Goal: Transaction & Acquisition: Purchase product/service

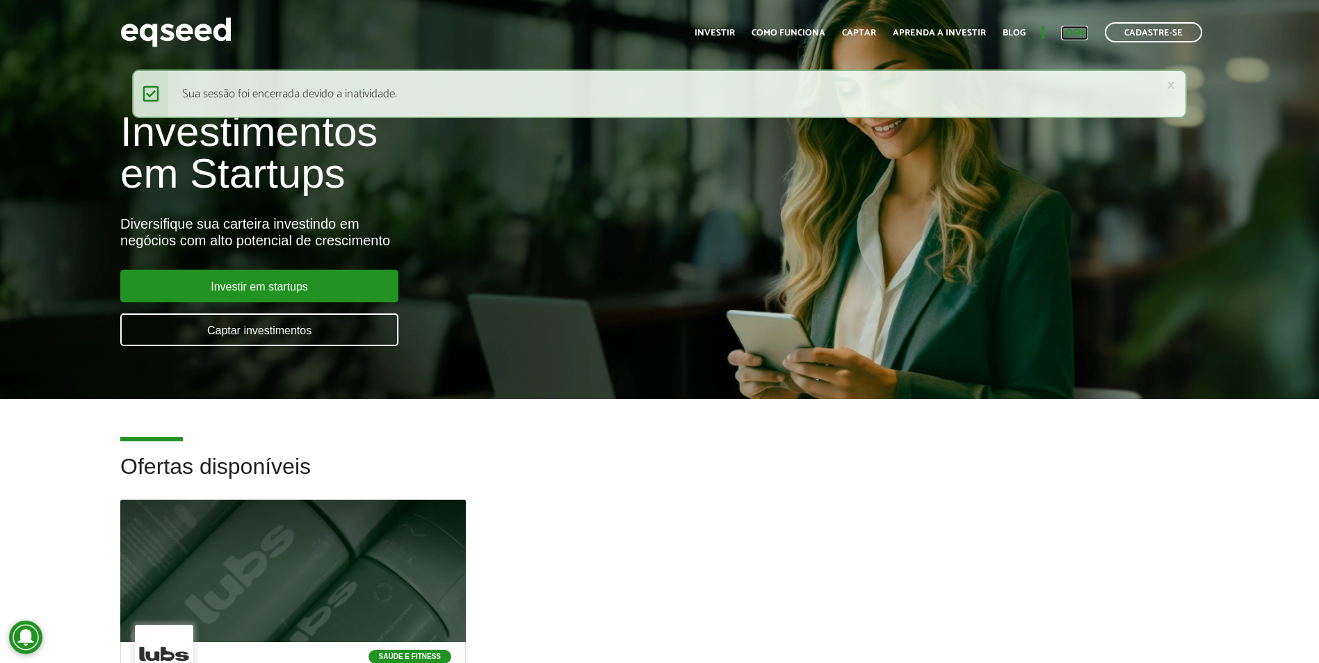
click at [1076, 33] on link "Login" at bounding box center [1074, 33] width 27 height 9
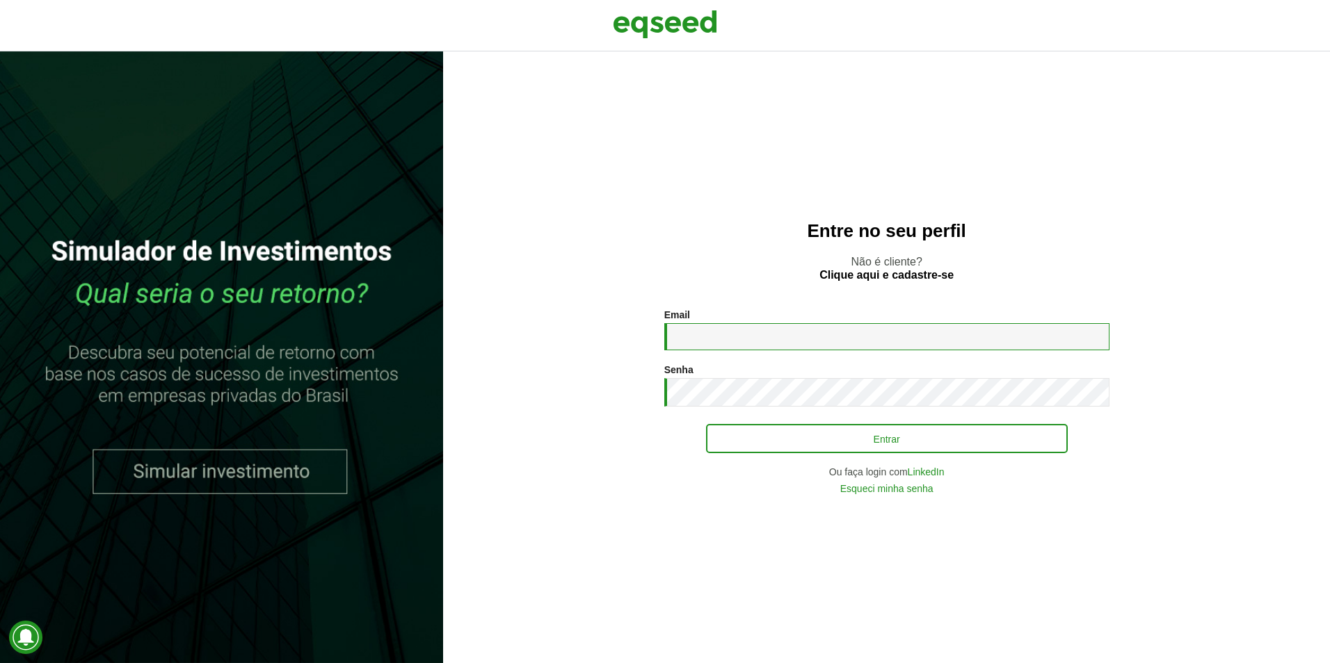
type input "**********"
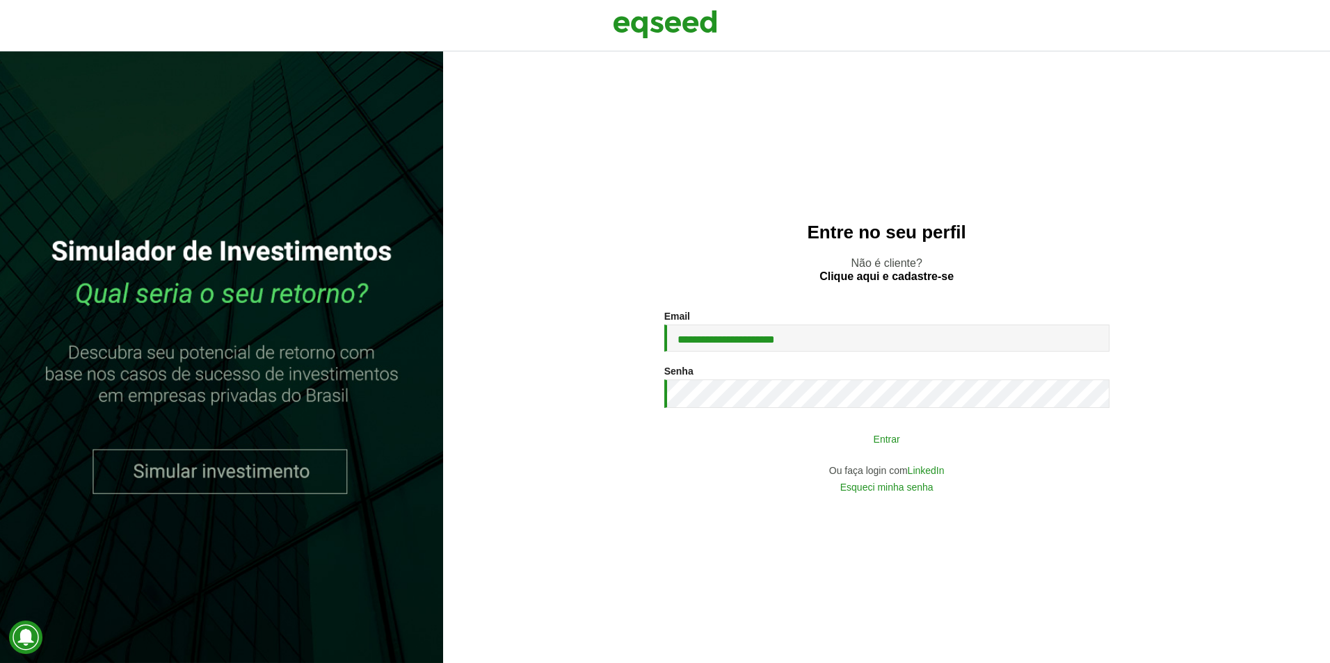
click at [853, 445] on button "Entrar" at bounding box center [887, 439] width 362 height 26
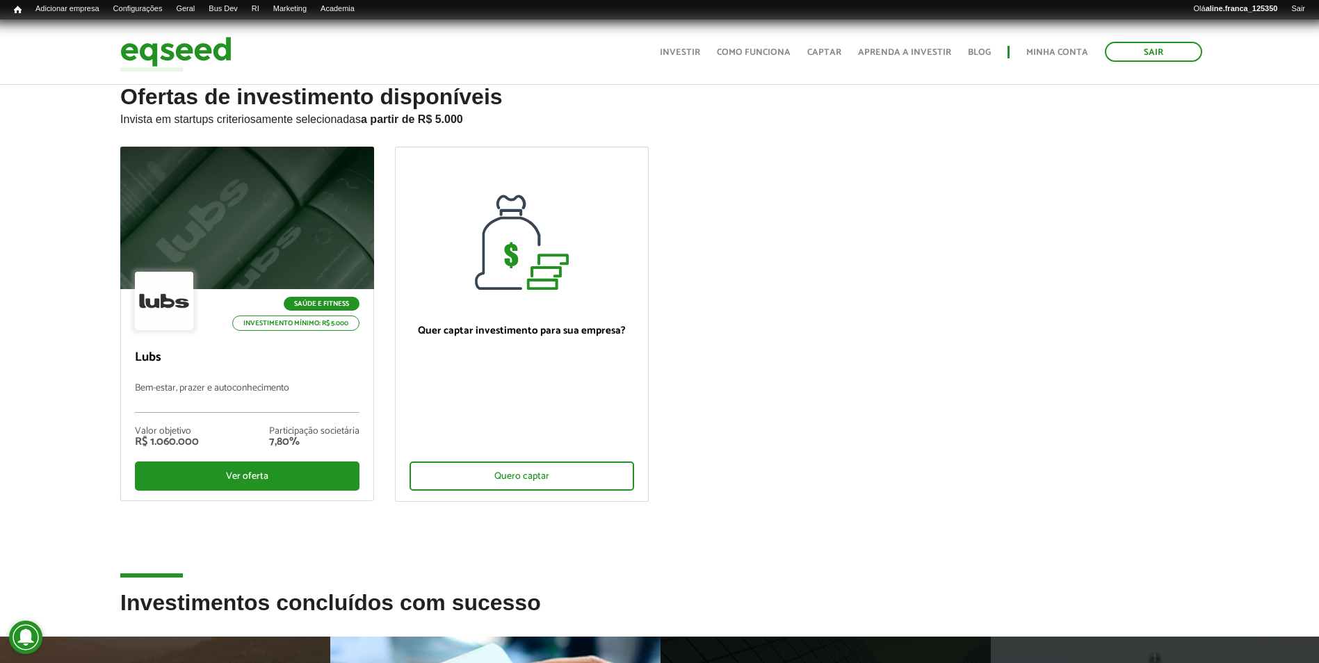
scroll to position [278, 0]
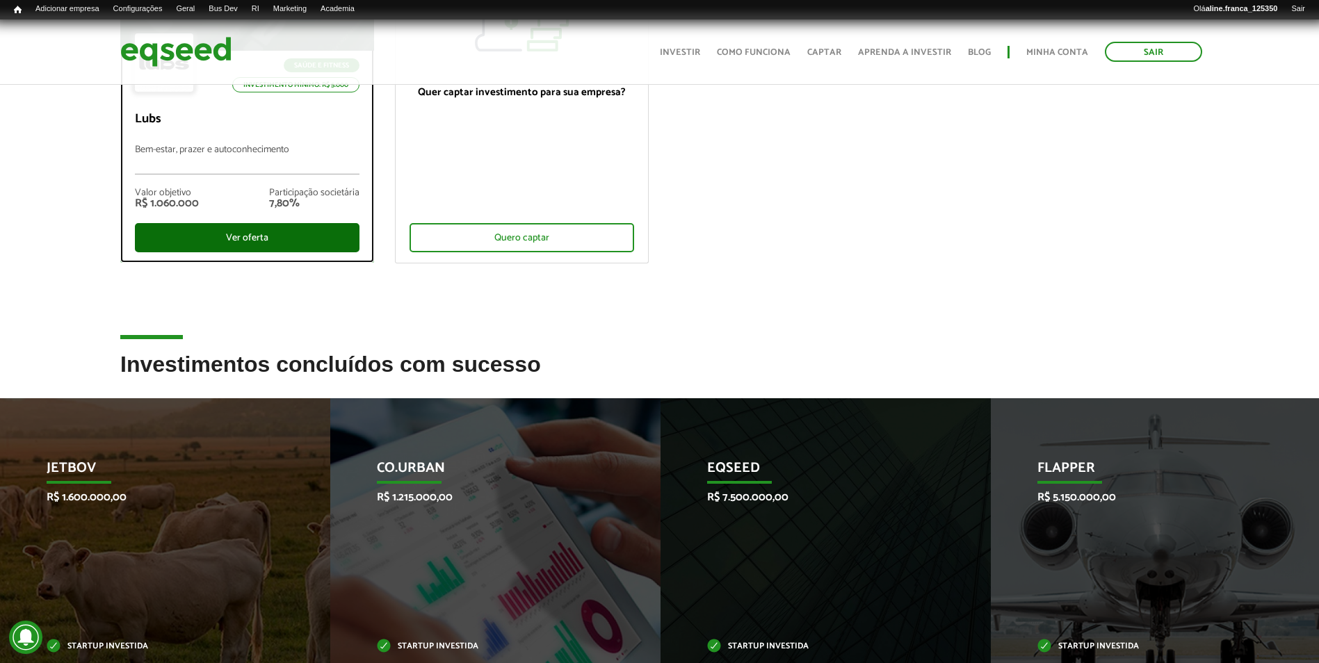
click at [245, 244] on div "Ver oferta" at bounding box center [247, 237] width 225 height 29
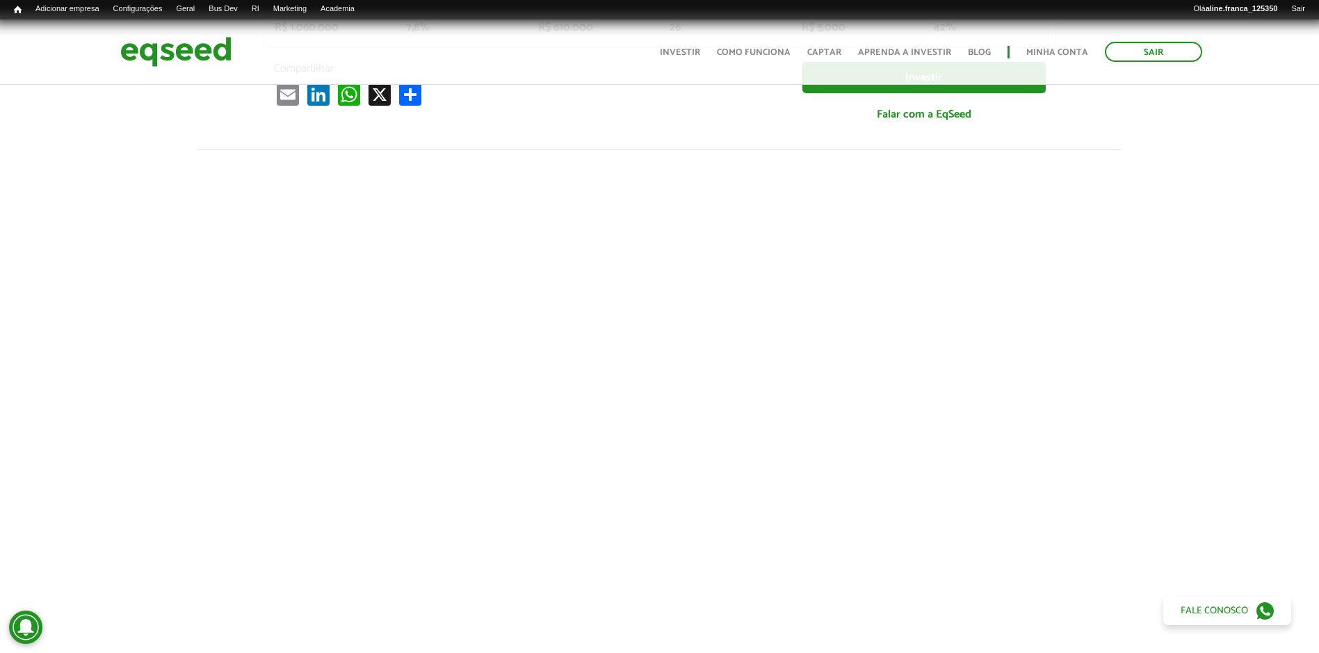
scroll to position [184, 0]
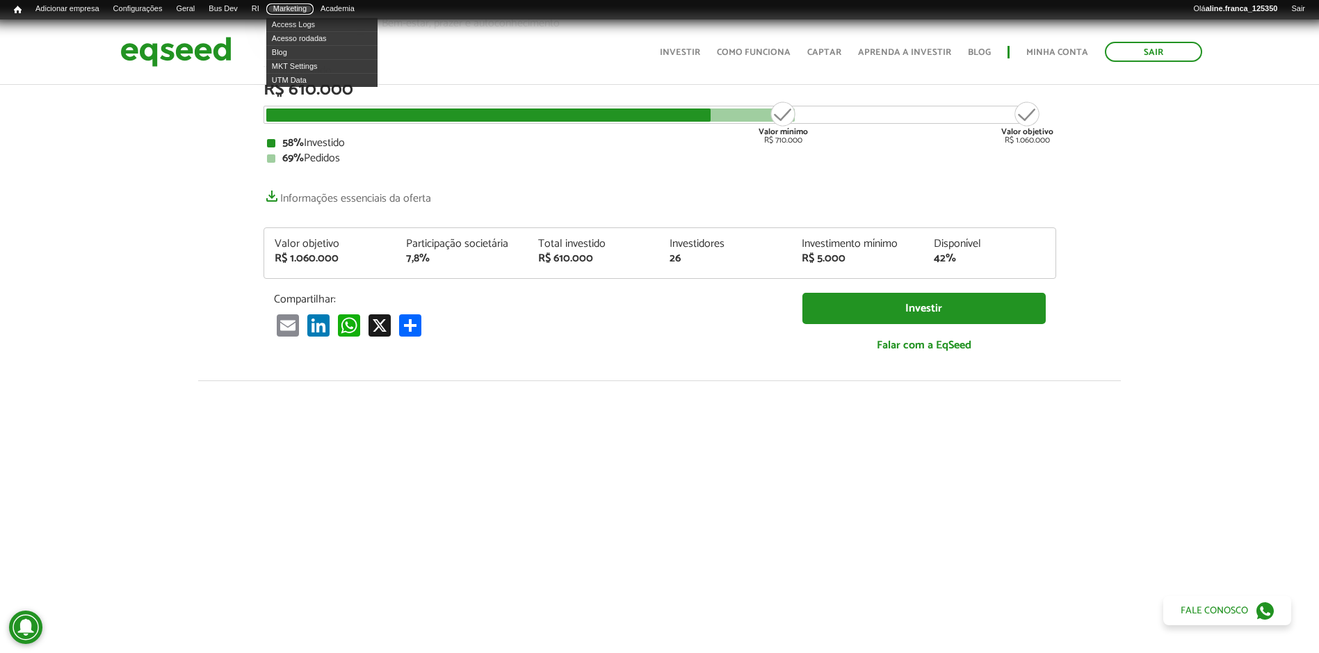
click at [301, 12] on link "Marketing" at bounding box center [289, 8] width 47 height 11
